Goal: Information Seeking & Learning: Learn about a topic

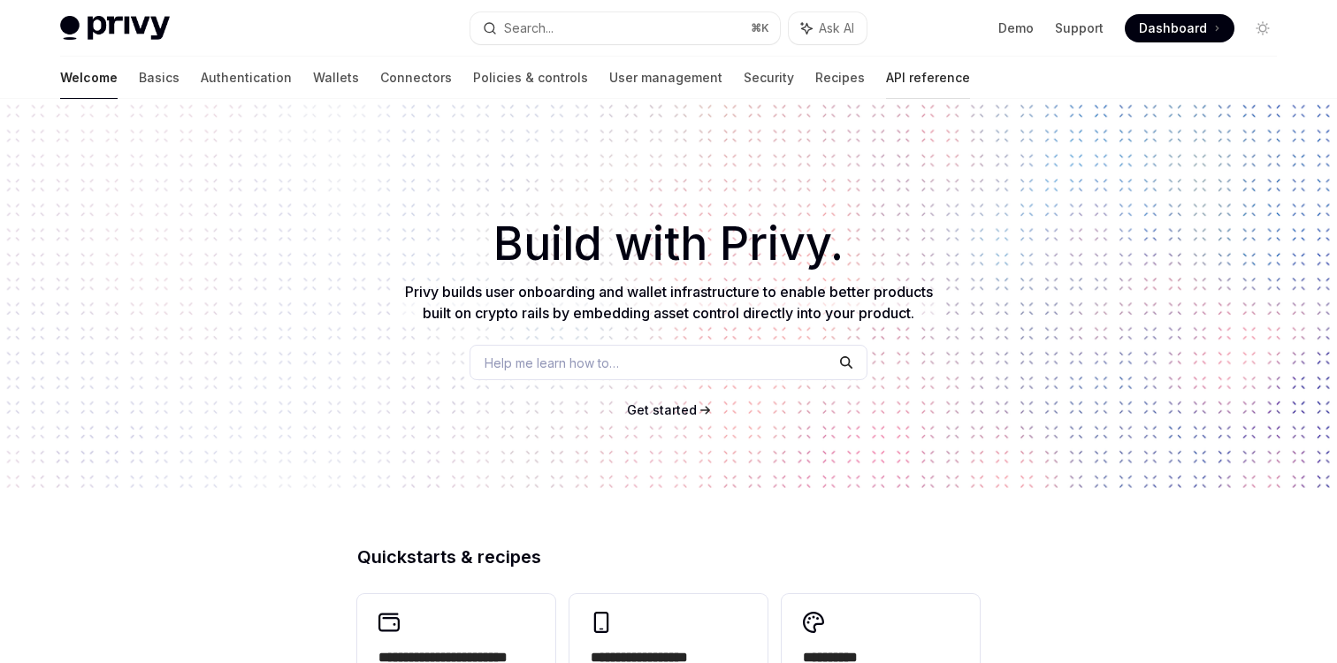
click at [886, 79] on link "API reference" at bounding box center [928, 78] width 84 height 42
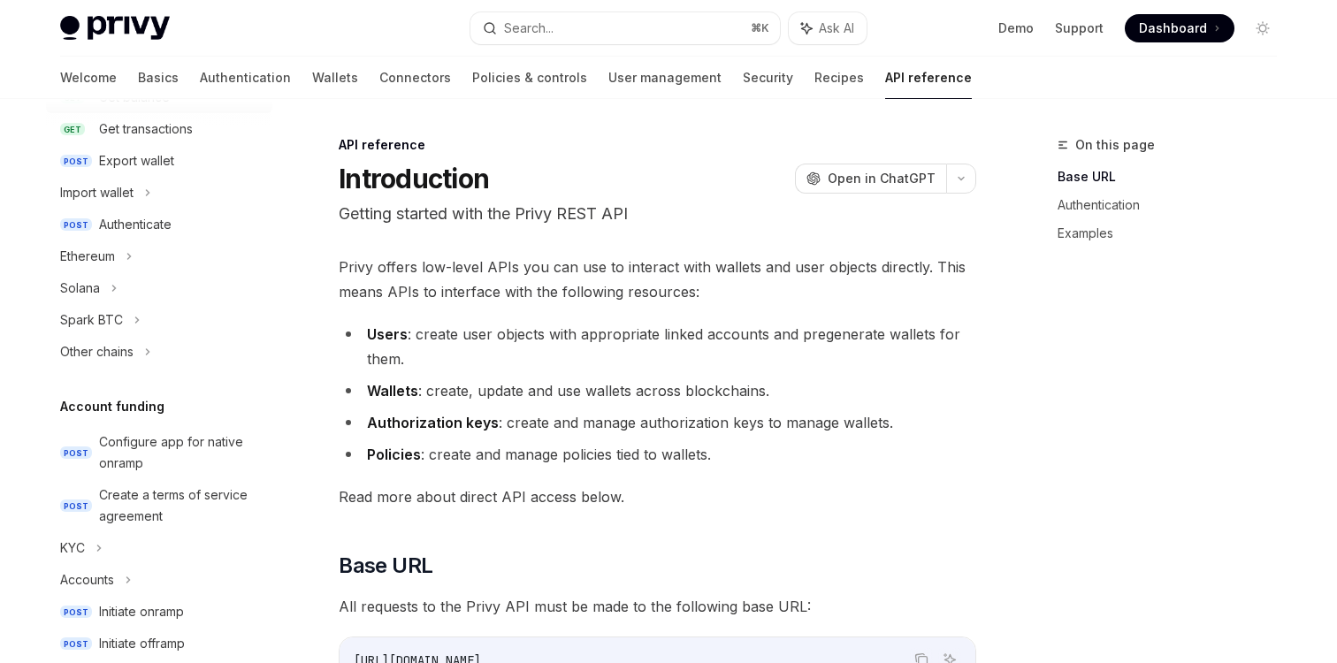
scroll to position [402, 0]
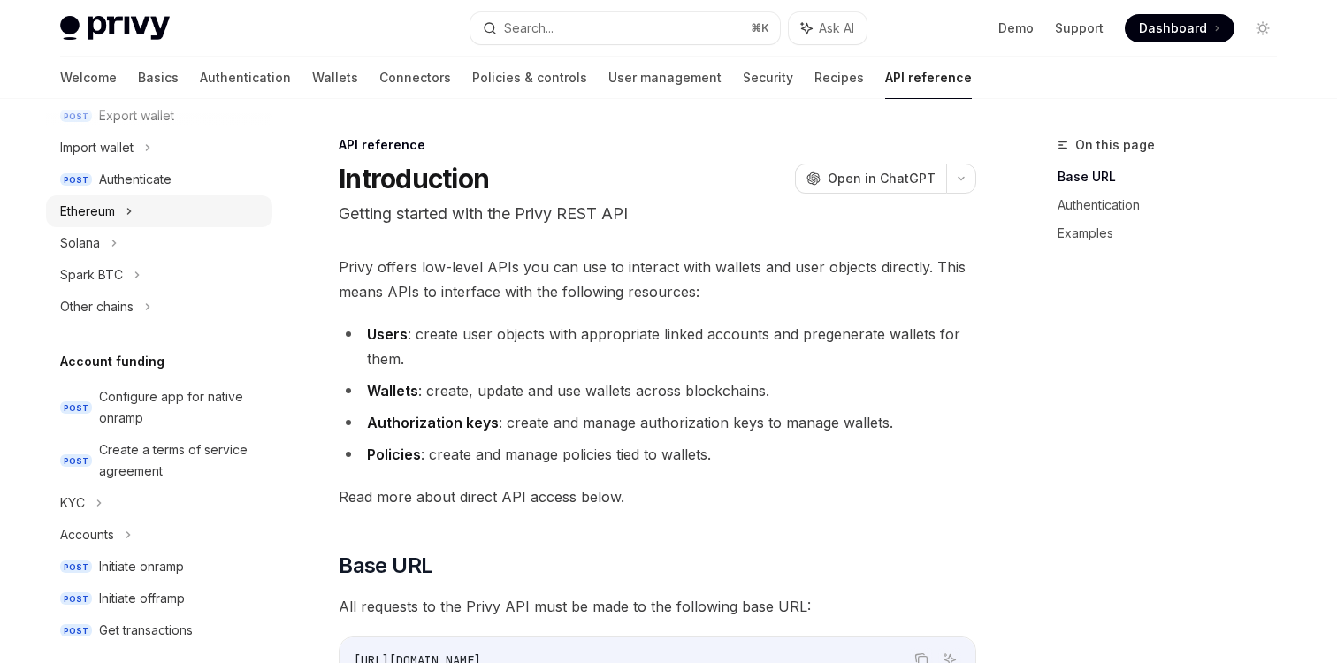
click at [111, 221] on div "Ethereum" at bounding box center [87, 211] width 55 height 21
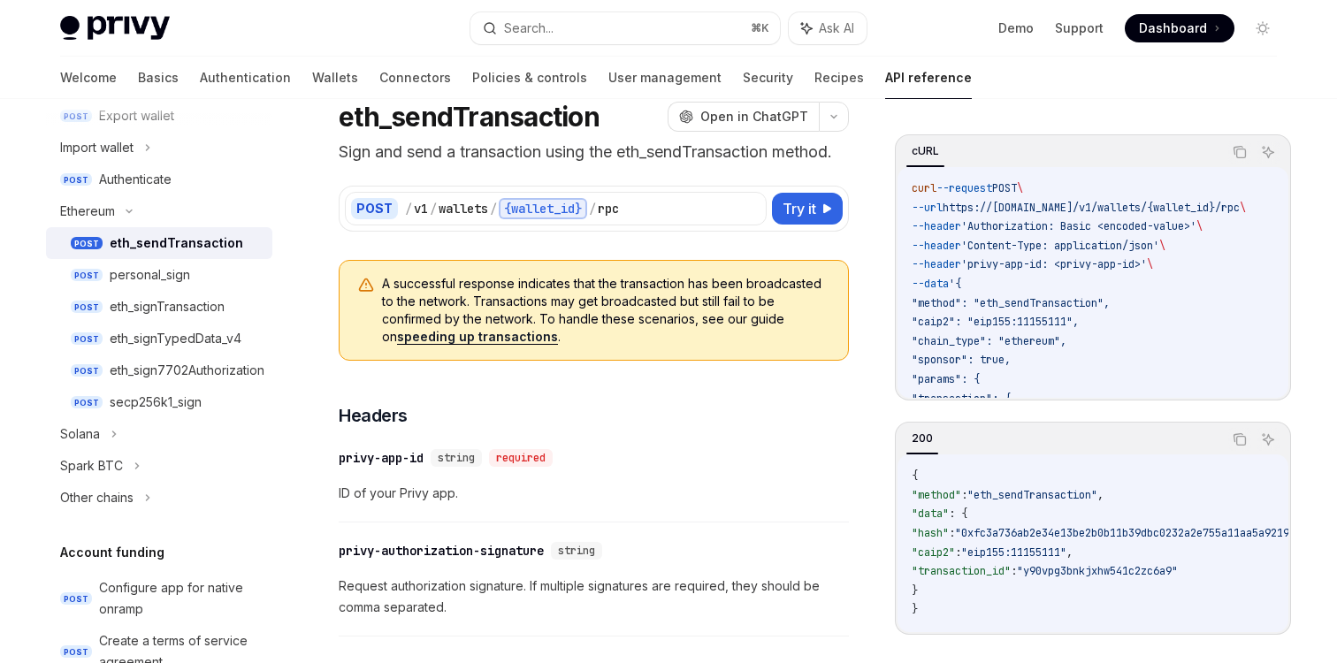
scroll to position [64, 0]
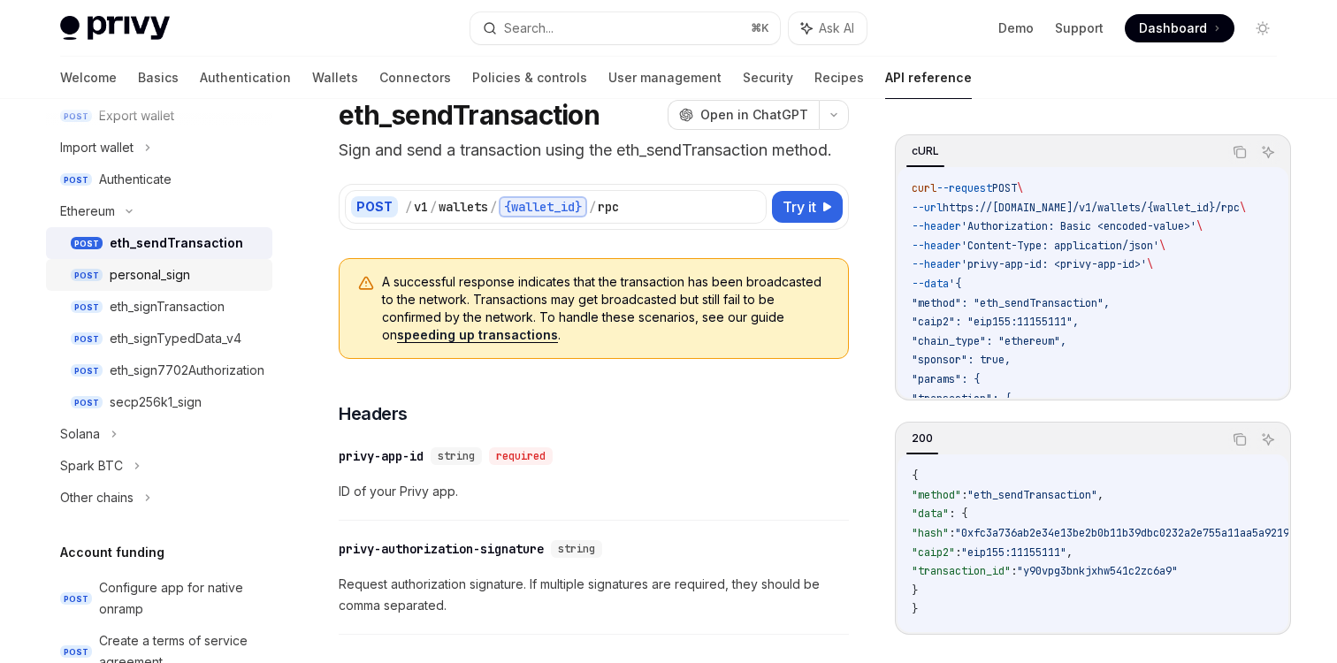
click at [185, 275] on div "personal_sign" at bounding box center [150, 274] width 80 height 21
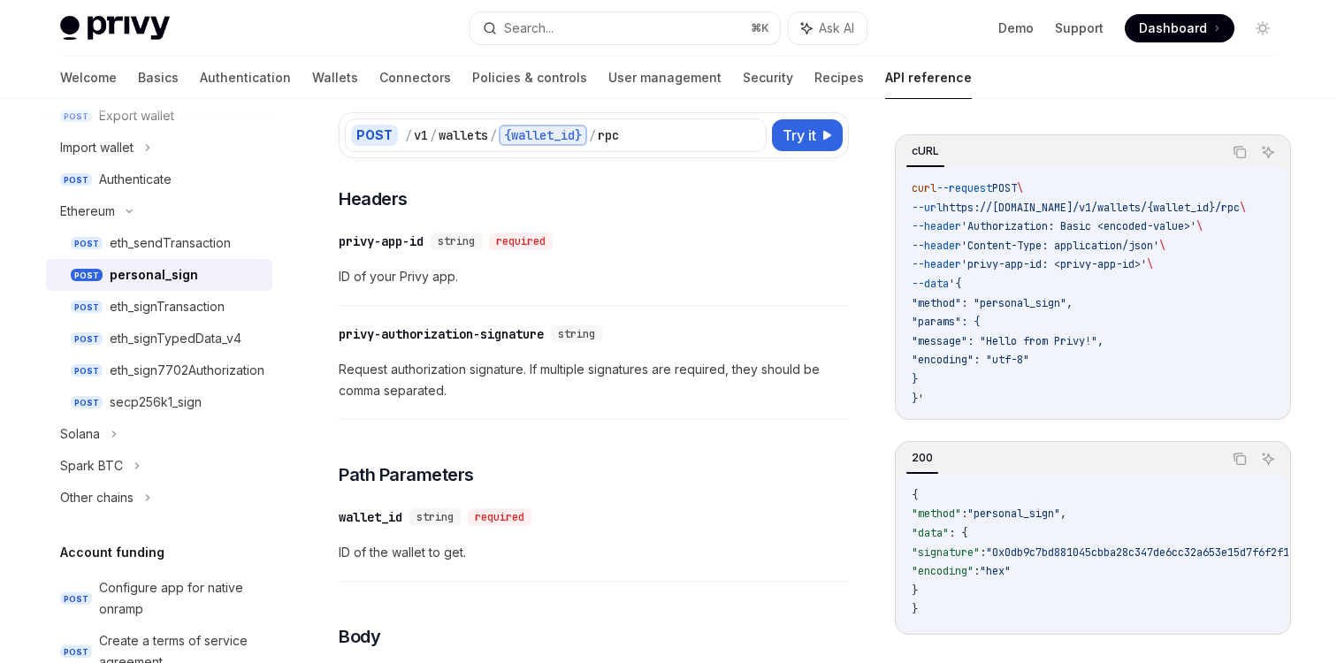
scroll to position [294, 0]
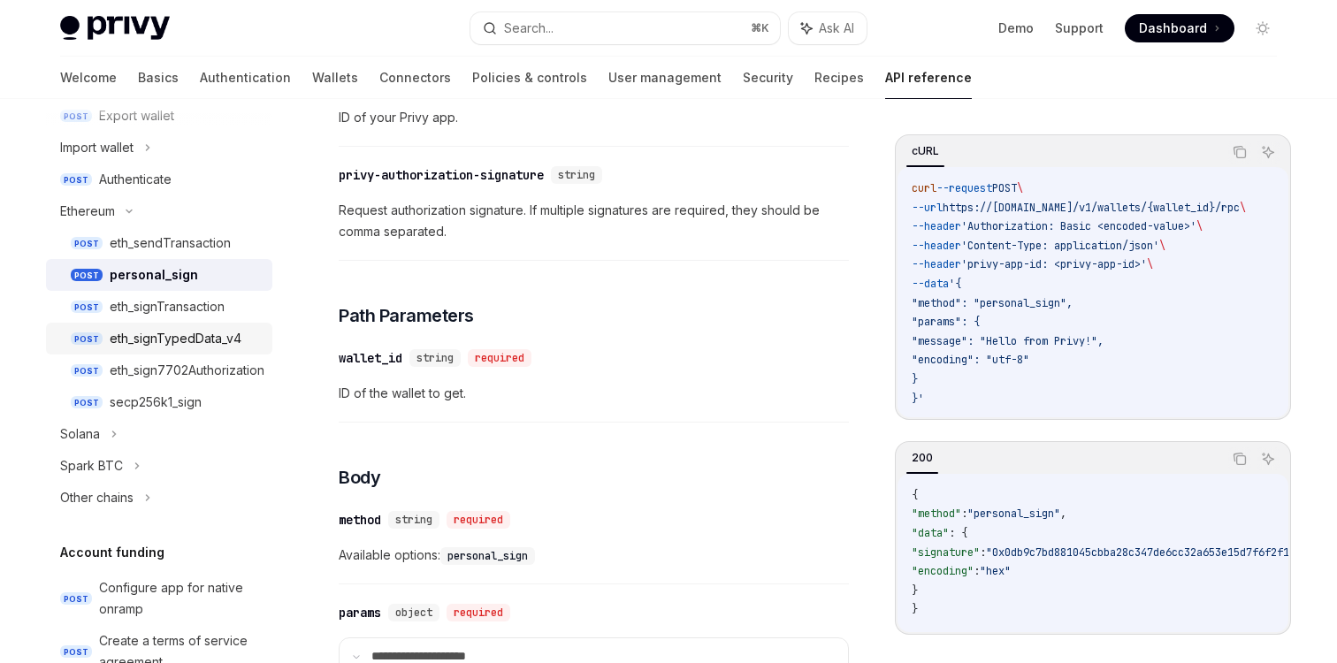
click at [240, 345] on div "eth_signTypedData_v4" at bounding box center [176, 338] width 132 height 21
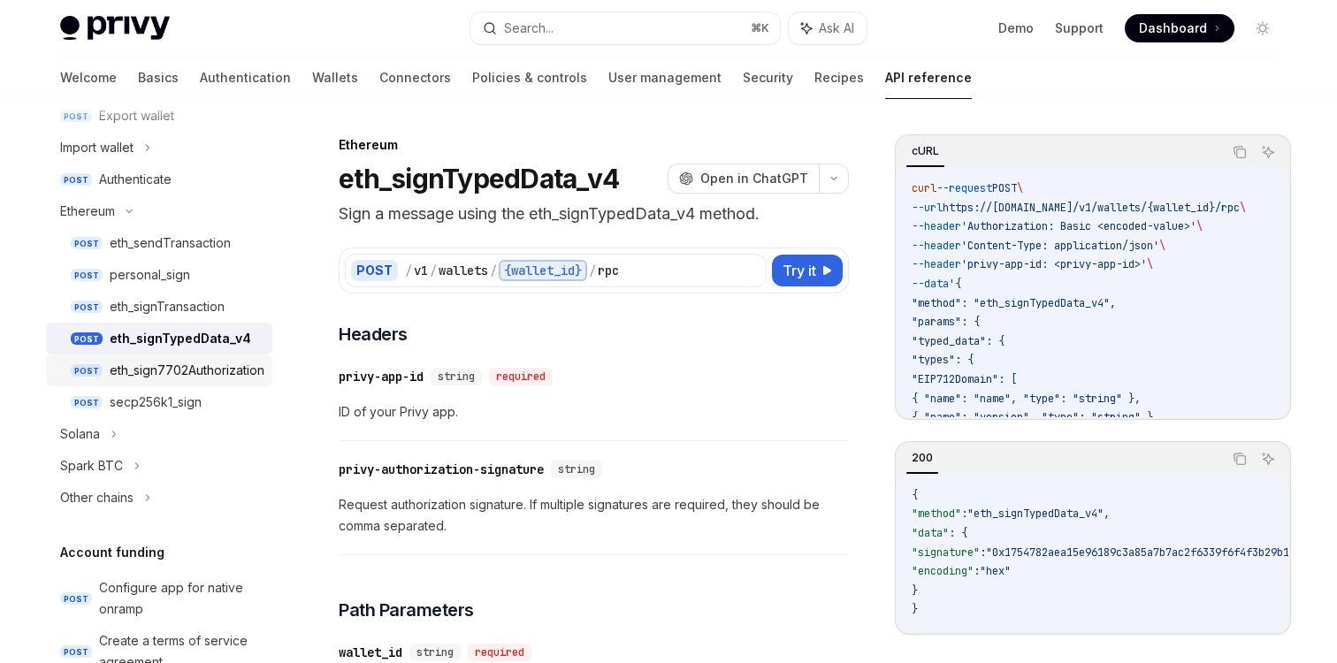
click at [202, 372] on div "eth_sign7702Authorization" at bounding box center [187, 370] width 155 height 21
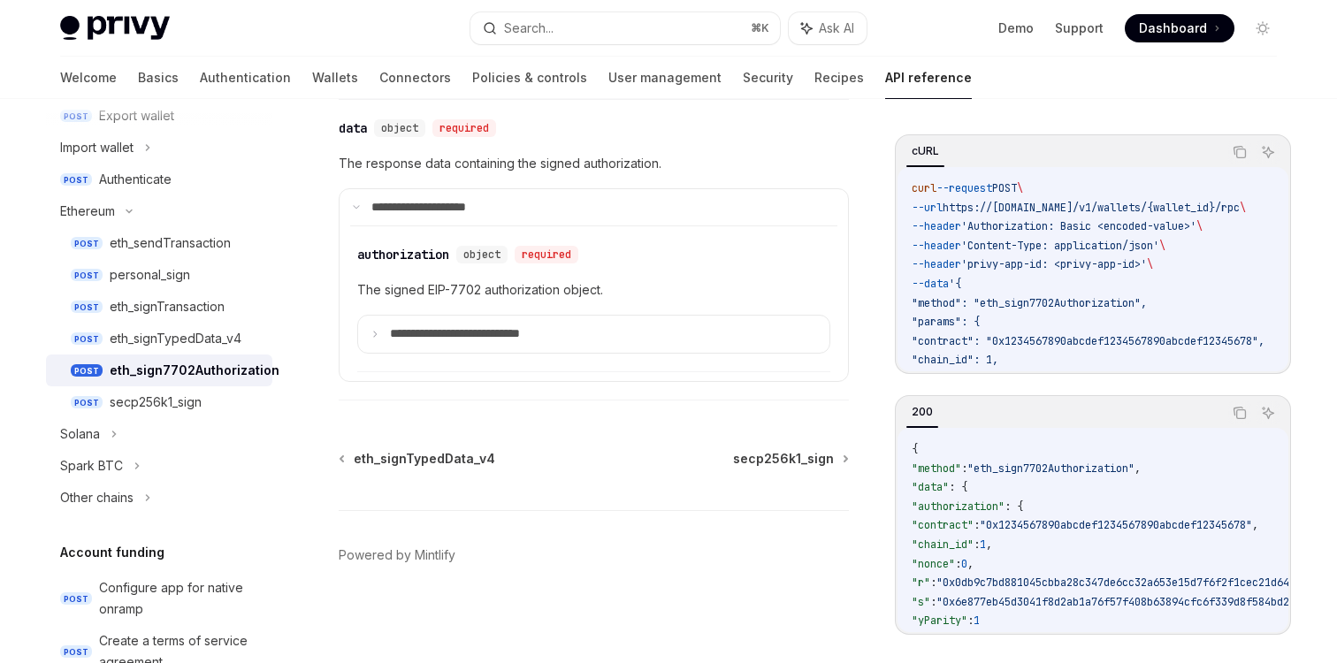
scroll to position [1420, 0]
click at [207, 402] on div "secp256k1_sign" at bounding box center [186, 402] width 152 height 21
type textarea "*"
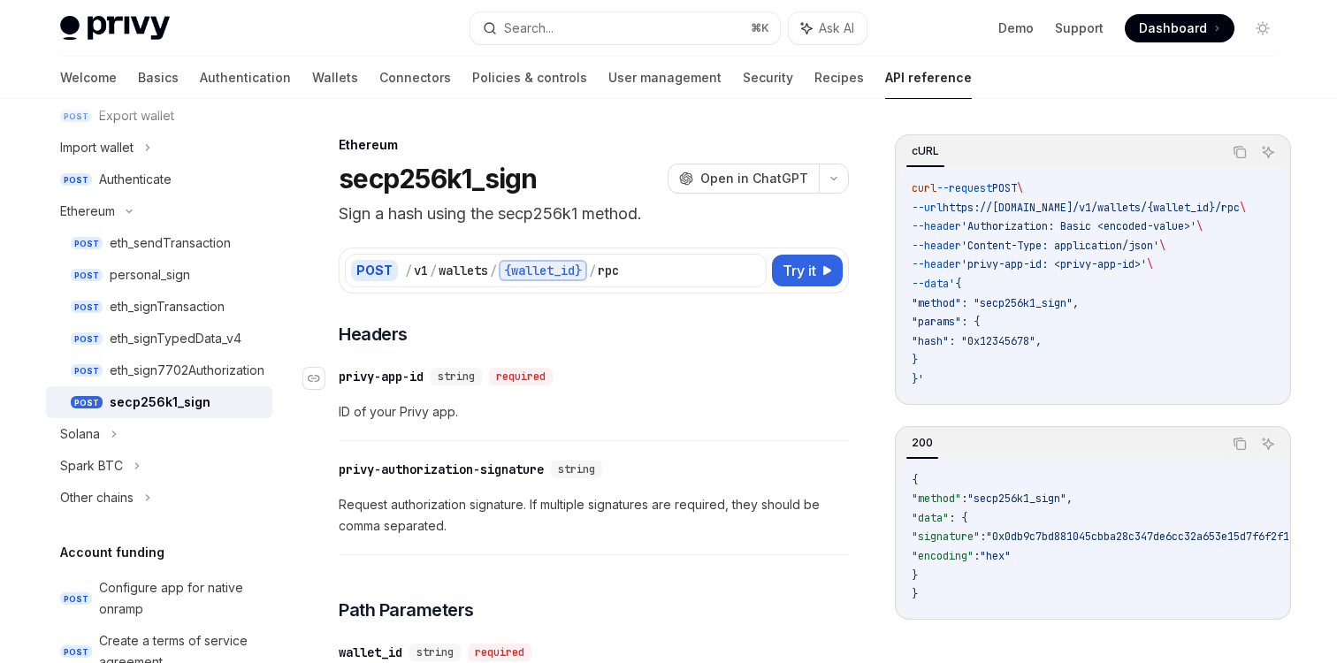
click at [458, 379] on span "string" at bounding box center [456, 377] width 37 height 14
click at [383, 380] on div "privy-app-id" at bounding box center [381, 377] width 85 height 18
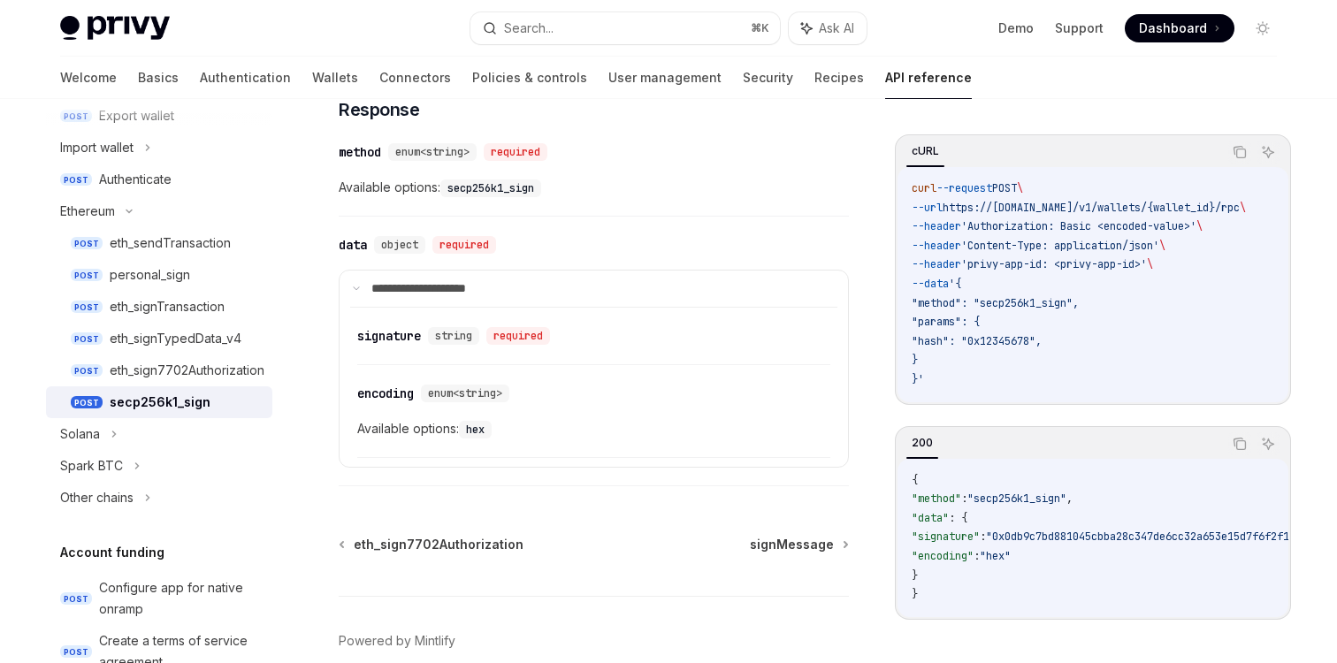
scroll to position [1061, 0]
